Goal: Task Accomplishment & Management: Use online tool/utility

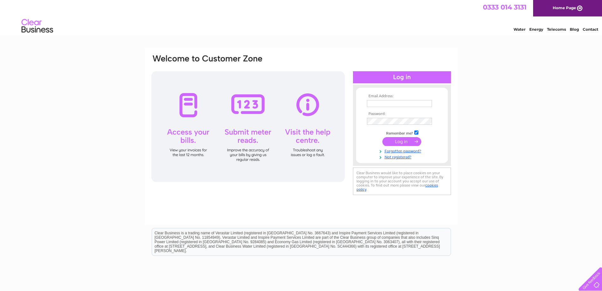
type input "[EMAIL_ADDRESS][DOMAIN_NAME]"
click at [391, 141] on input "submit" at bounding box center [402, 141] width 39 height 9
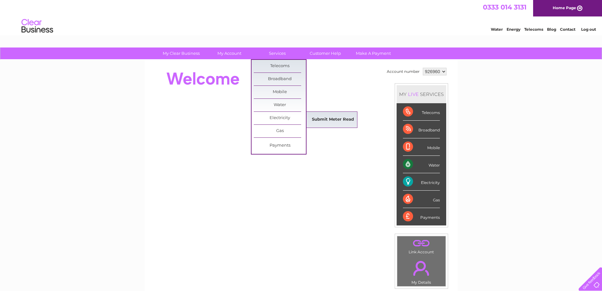
click at [323, 118] on link "Submit Meter Read" at bounding box center [333, 119] width 52 height 13
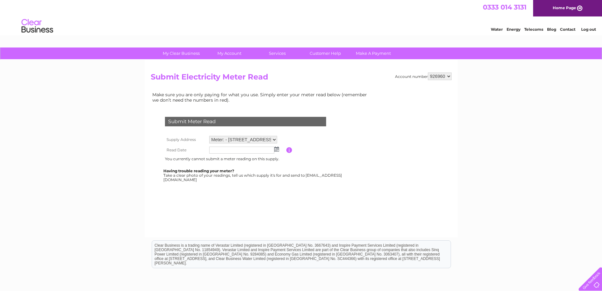
click at [274, 141] on select "Meter: - 1, [GEOGRAPHIC_DATA], Airth, Falkirk, FK2 8PL Meter: K19C02641 - 1, [G…" at bounding box center [243, 140] width 68 height 8
select select "117865"
click at [209, 136] on select "Meter: - 1, Forthview House, Airth, Falkirk, FK2 8PL Meter: K19C02641 - 1, Fort…" at bounding box center [243, 140] width 68 height 8
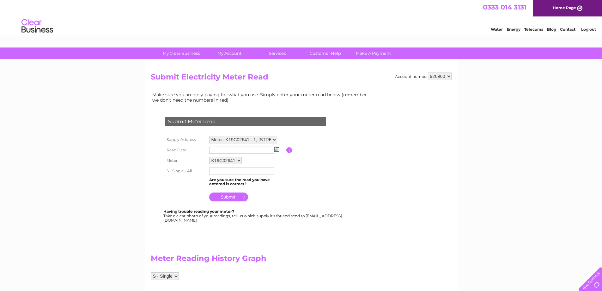
click at [278, 150] on img at bounding box center [276, 148] width 5 height 5
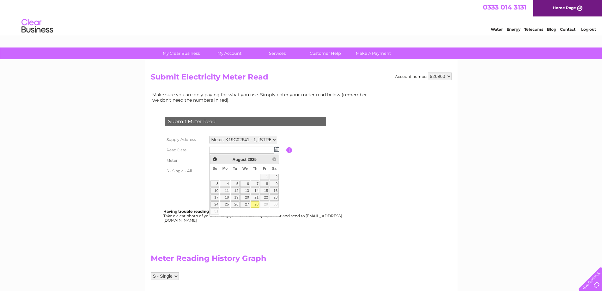
click at [255, 202] on link "28" at bounding box center [255, 204] width 9 height 6
type input "2025/08/28"
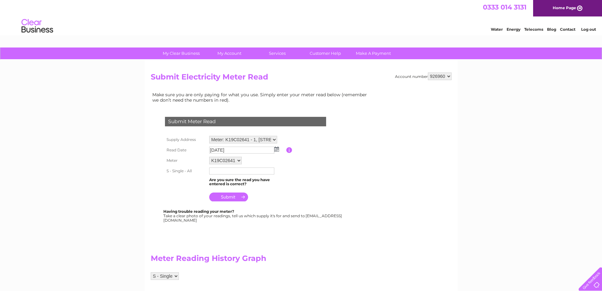
click at [237, 172] on input "text" at bounding box center [241, 170] width 65 height 7
type input "185325"
click at [240, 159] on select "K19C02641" at bounding box center [225, 160] width 33 height 8
click at [209, 156] on select "K19C02641" at bounding box center [225, 160] width 33 height 8
click at [222, 198] on input "submit" at bounding box center [228, 196] width 39 height 9
